Goal: Navigation & Orientation: Understand site structure

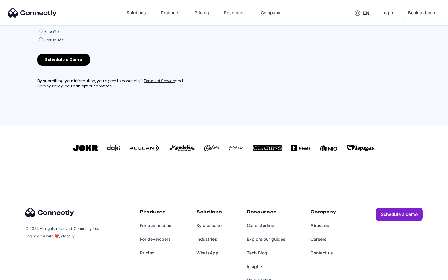
scroll to position [267, 0]
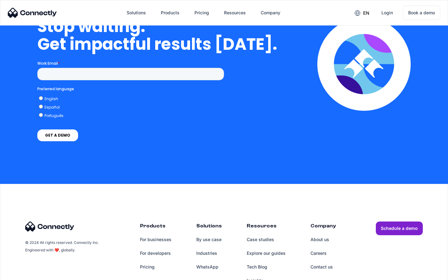
scroll to position [2561, 0]
